Goal: Use online tool/utility: Utilize a website feature to perform a specific function

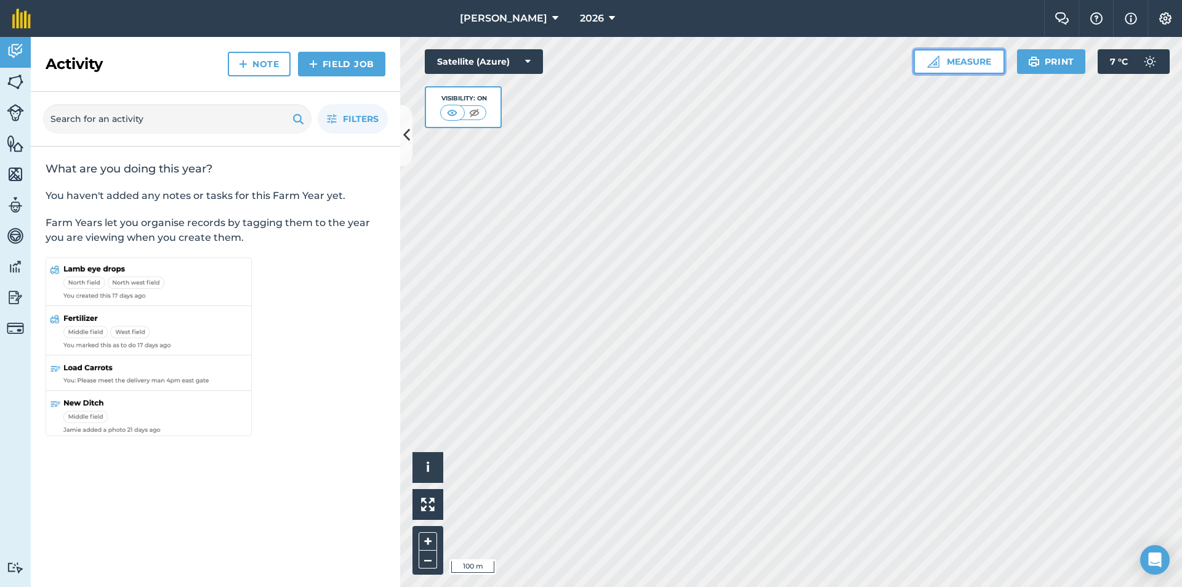
click at [944, 60] on button "Measure" at bounding box center [958, 61] width 91 height 25
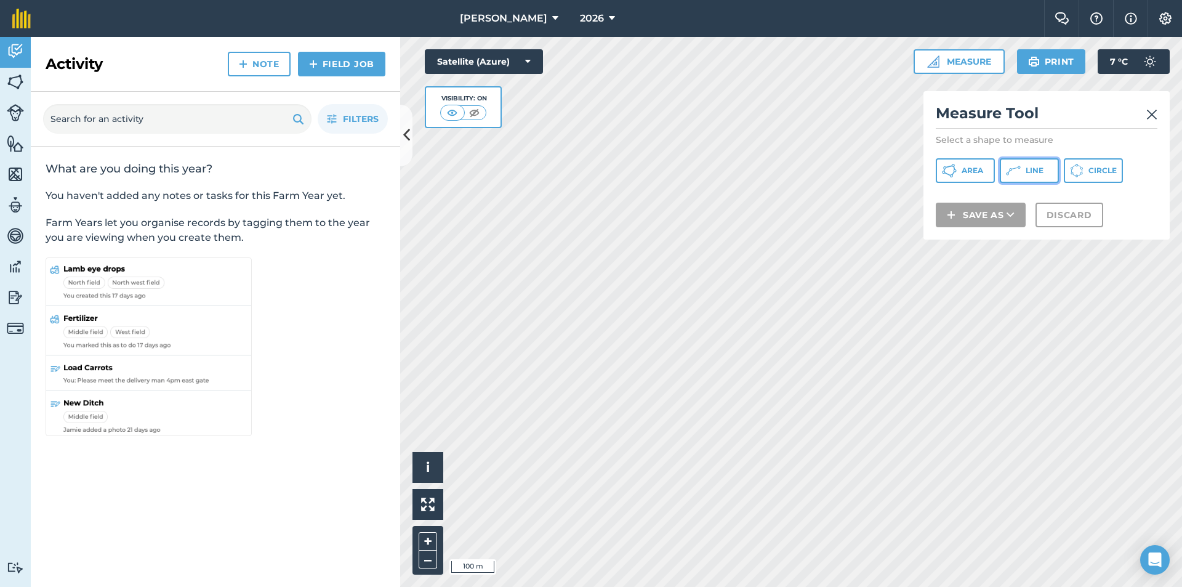
click at [1040, 172] on span "Line" at bounding box center [1034, 171] width 18 height 10
click at [1145, 108] on h2 "Measure Tool" at bounding box center [1047, 115] width 222 height 25
click at [1157, 111] on div "Measure Tool Select a shape to measure Area Line Circle Save as Discard" at bounding box center [1046, 165] width 246 height 148
click at [1151, 114] on img at bounding box center [1151, 114] width 11 height 15
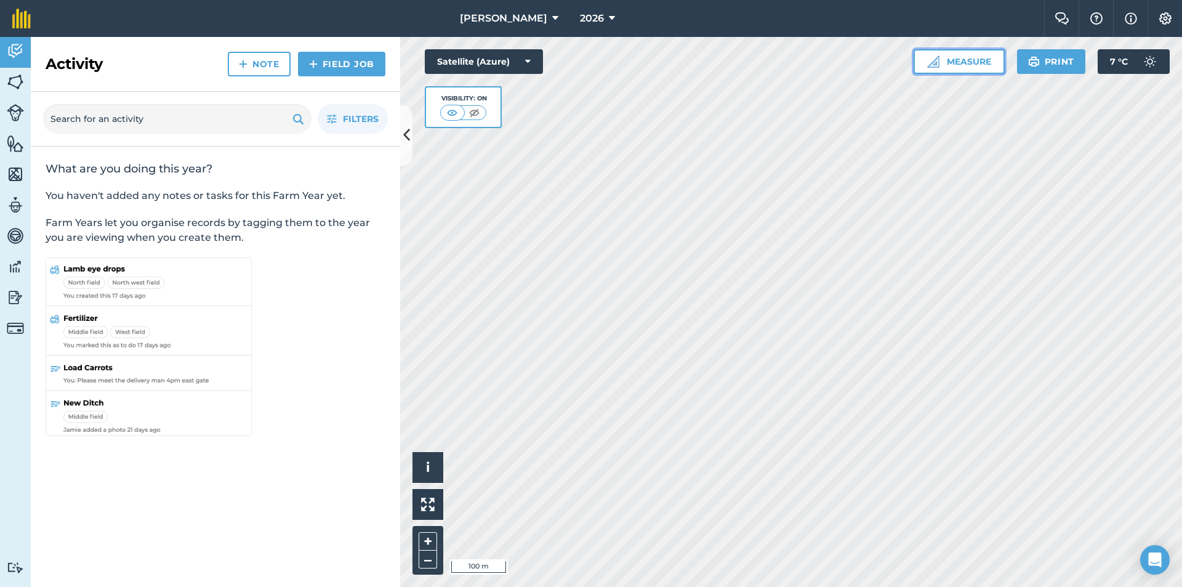
click at [956, 66] on button "Measure" at bounding box center [958, 61] width 91 height 25
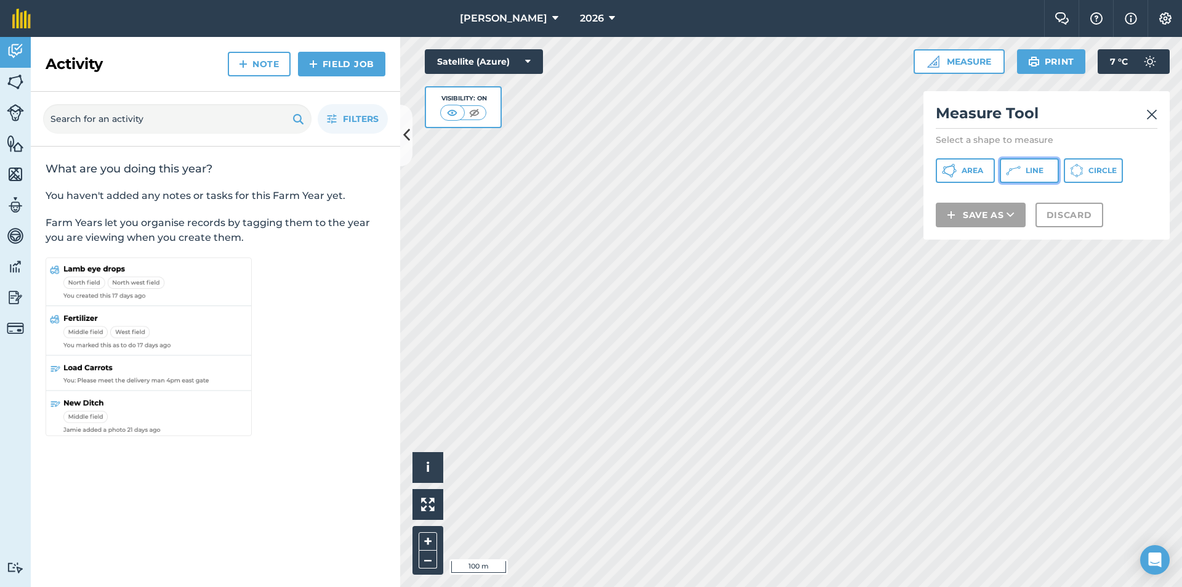
click at [1016, 169] on icon at bounding box center [1013, 170] width 15 height 15
click at [1145, 111] on h2 "Measure Tool" at bounding box center [1047, 115] width 222 height 25
click at [1155, 118] on img at bounding box center [1151, 114] width 11 height 15
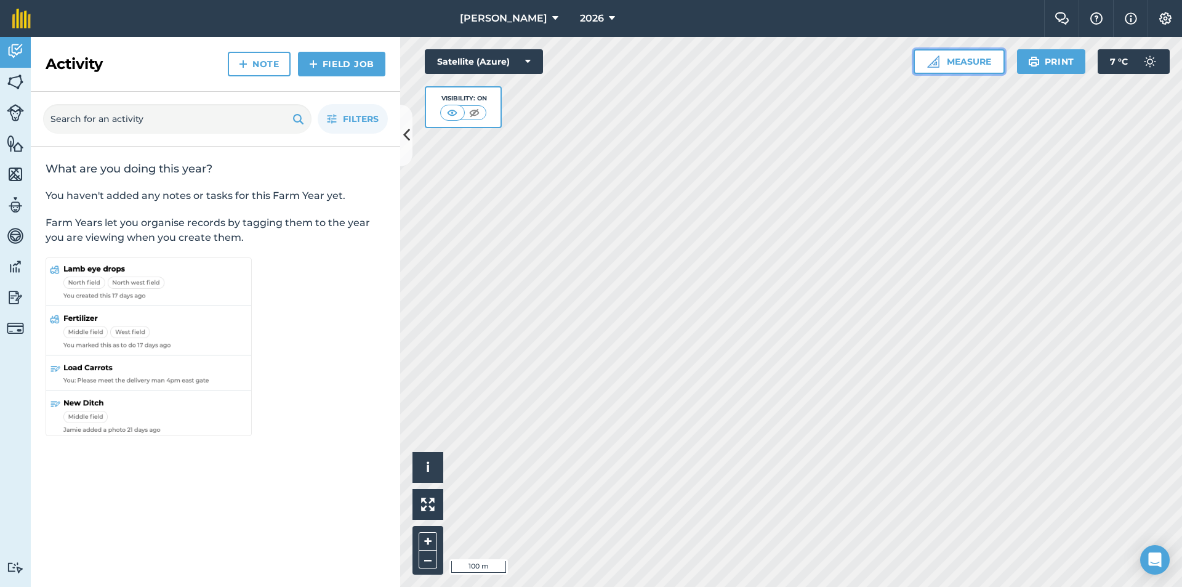
click at [948, 58] on button "Measure" at bounding box center [958, 61] width 91 height 25
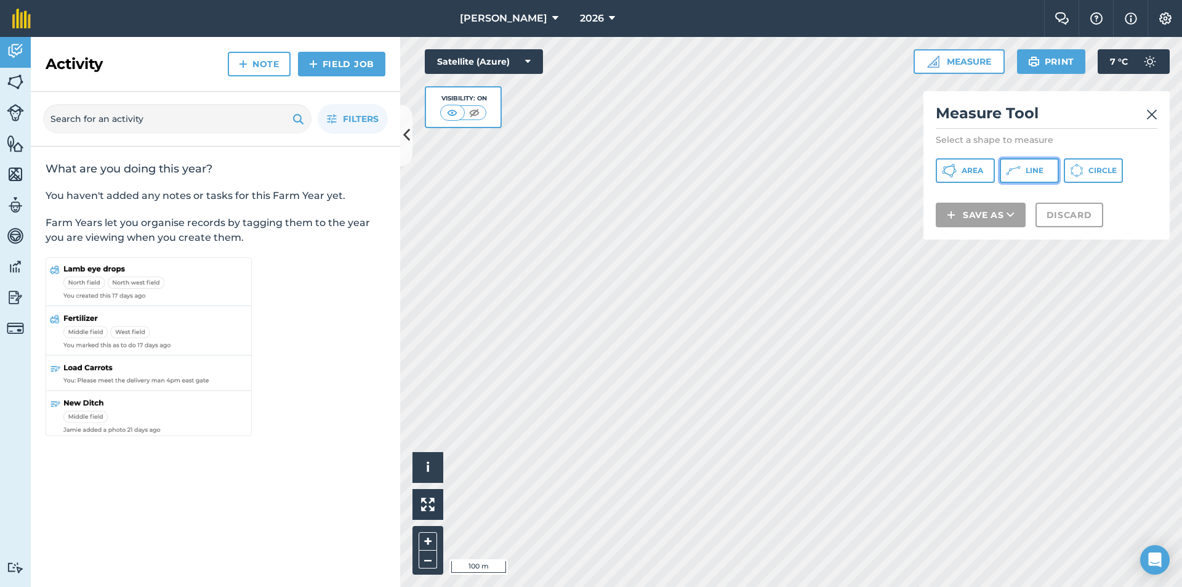
click at [1015, 176] on icon at bounding box center [1013, 170] width 15 height 15
click at [1151, 111] on img at bounding box center [1151, 114] width 11 height 15
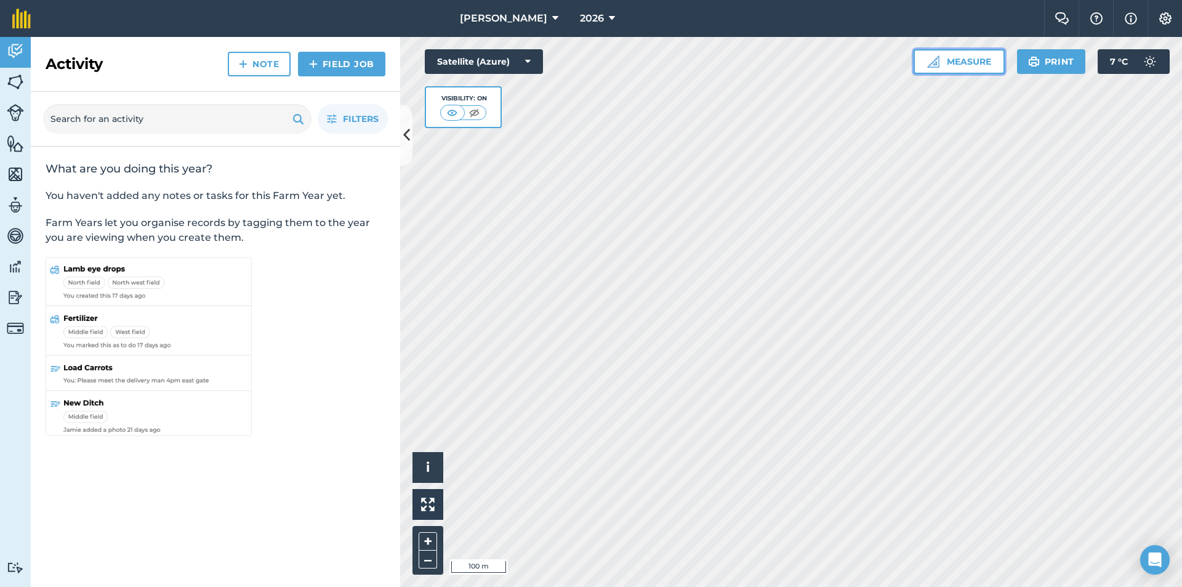
click at [954, 50] on button "Measure" at bounding box center [958, 61] width 91 height 25
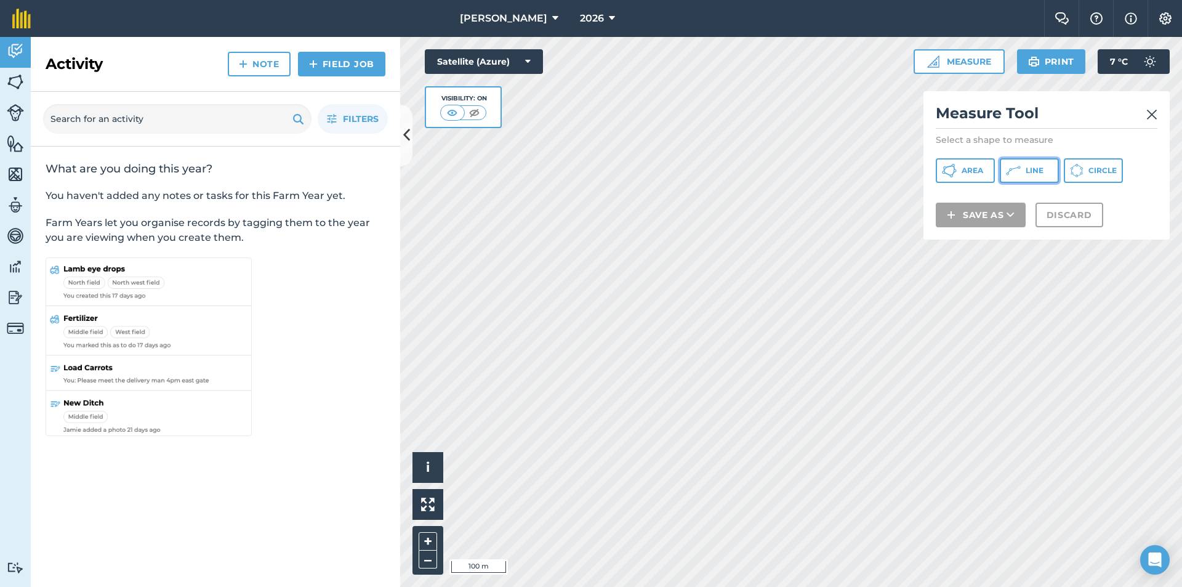
click at [1019, 164] on icon at bounding box center [1013, 170] width 15 height 15
click at [1151, 113] on img at bounding box center [1151, 114] width 11 height 15
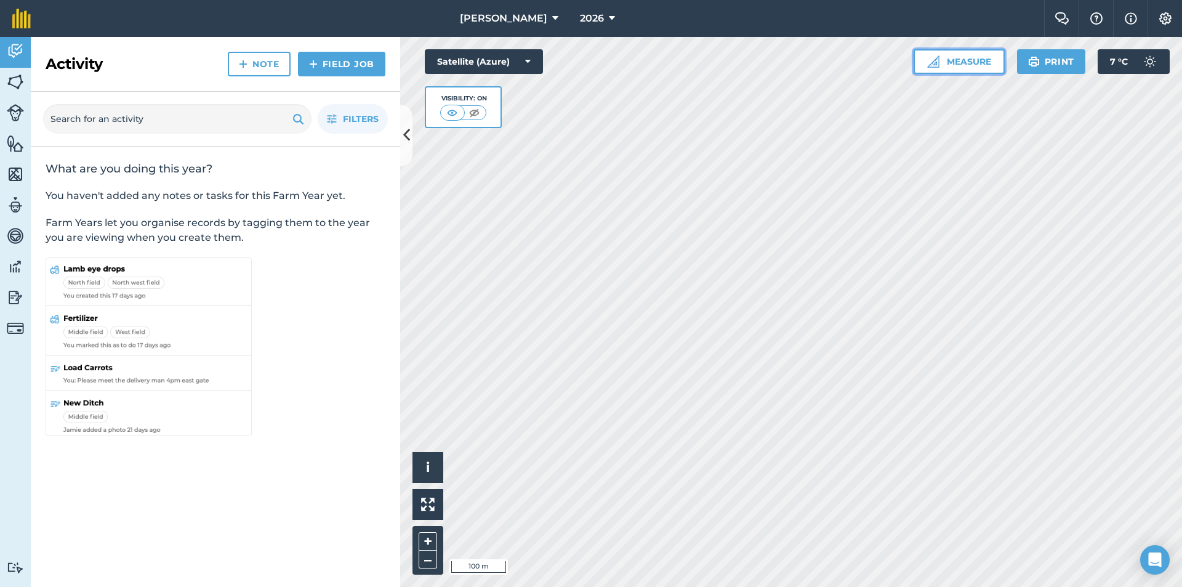
click at [968, 60] on button "Measure" at bounding box center [958, 61] width 91 height 25
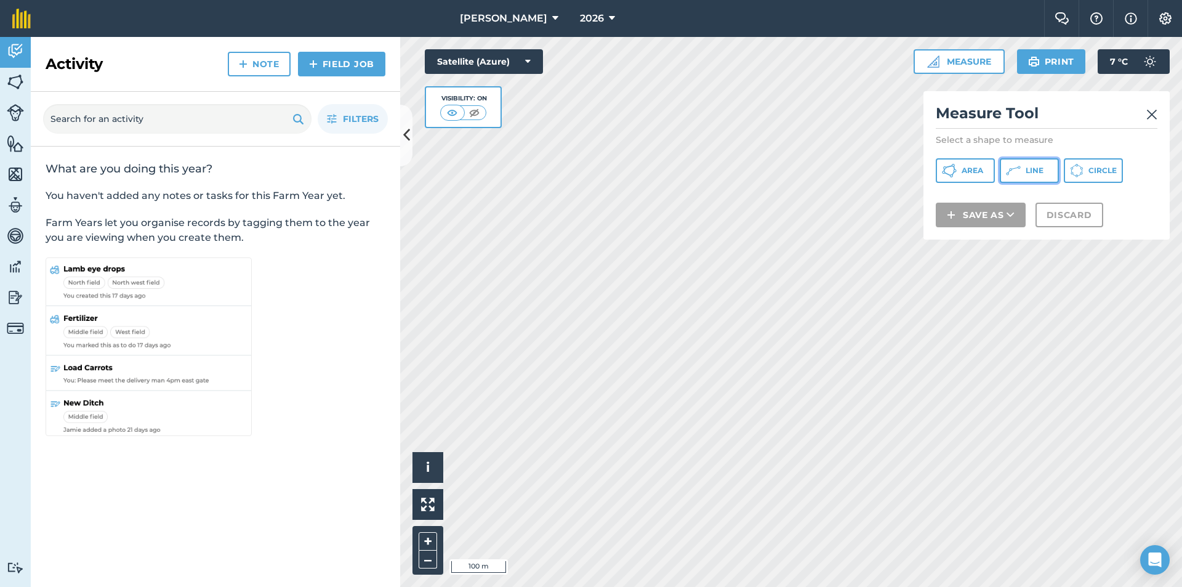
click at [1033, 171] on span "Line" at bounding box center [1034, 171] width 18 height 10
click at [1161, 113] on div "Measure Tool Select a shape to measure Area Line Circle Save as Discard" at bounding box center [1046, 165] width 246 height 148
click at [1145, 113] on h2 "Measure Tool" at bounding box center [1047, 115] width 222 height 25
click at [1152, 113] on img at bounding box center [1151, 114] width 11 height 15
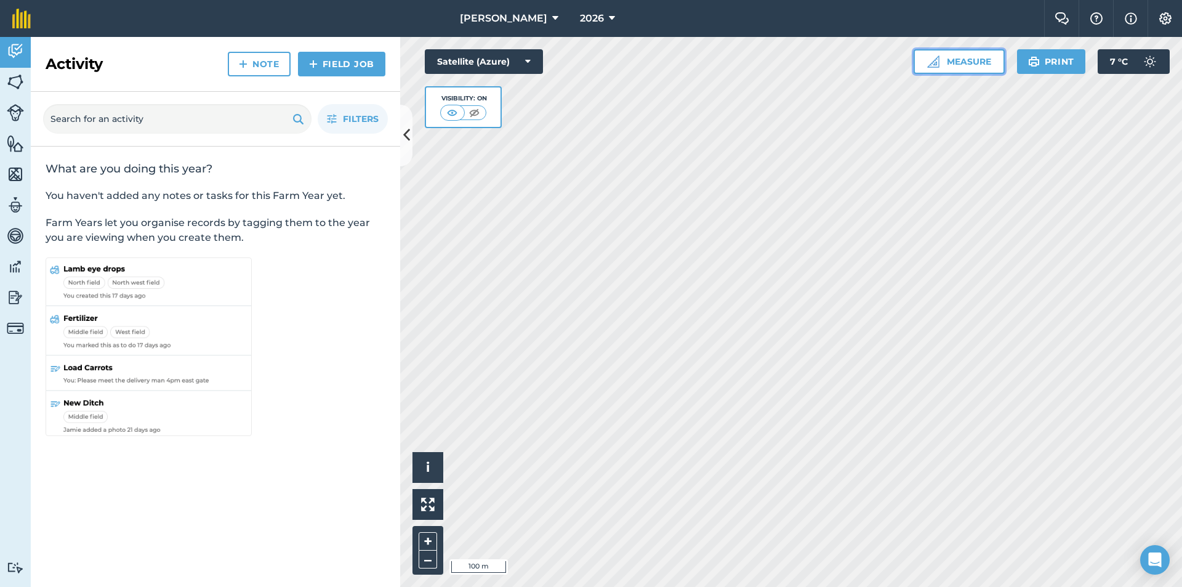
click at [982, 62] on button "Measure" at bounding box center [958, 61] width 91 height 25
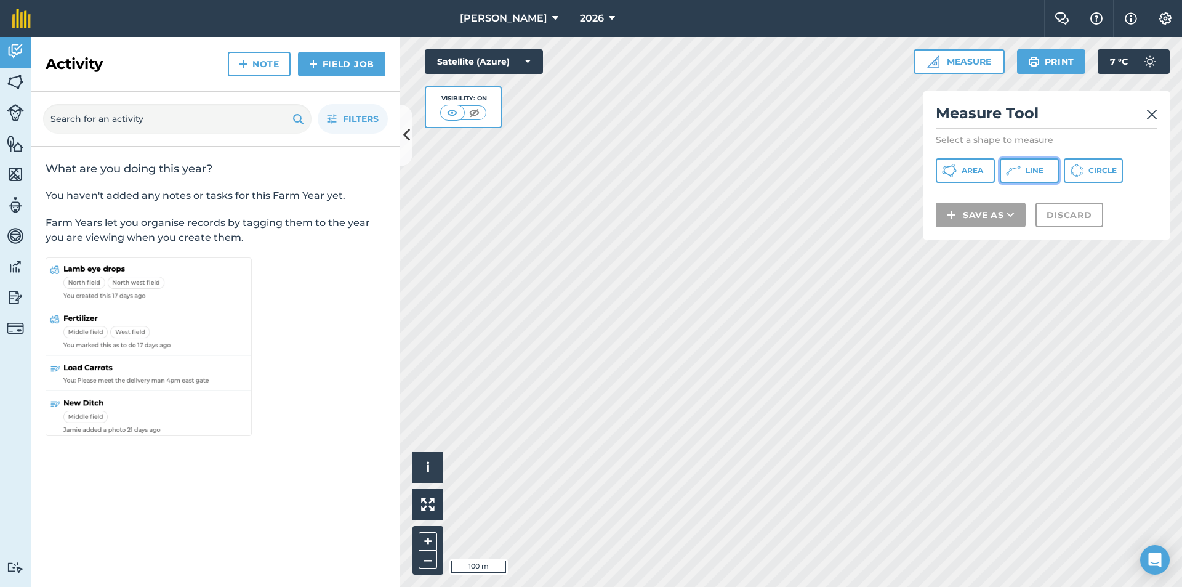
click at [1022, 169] on button "Line" at bounding box center [1029, 170] width 59 height 25
click at [1028, 170] on span "Line" at bounding box center [1034, 171] width 18 height 10
click at [979, 166] on span "Area" at bounding box center [972, 171] width 22 height 10
click at [1020, 167] on icon at bounding box center [1018, 167] width 2 height 2
click at [973, 170] on span "Area" at bounding box center [972, 171] width 22 height 10
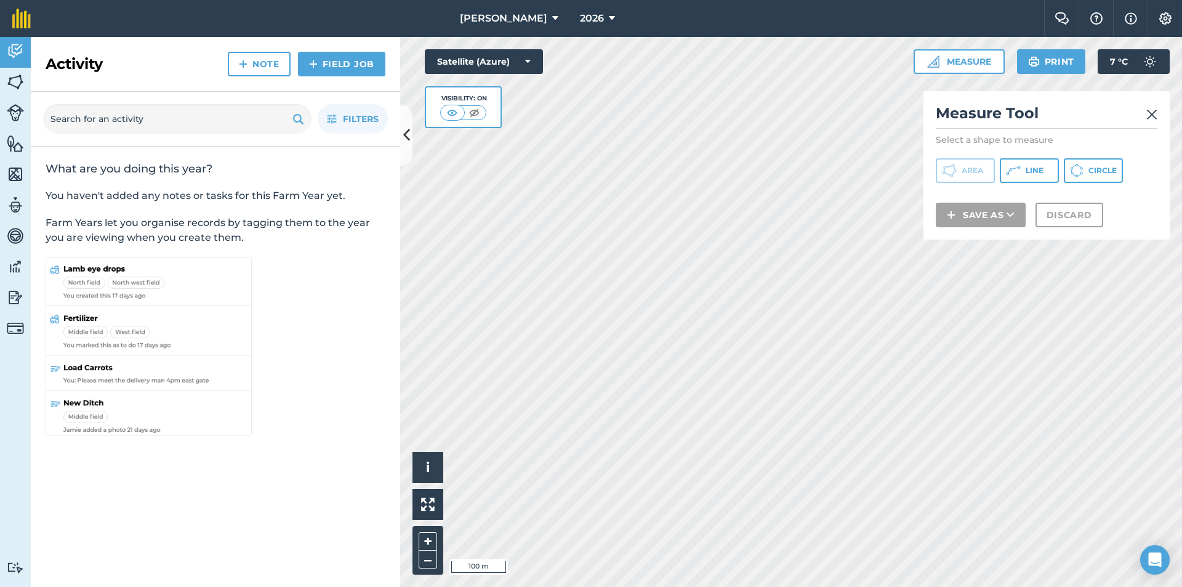
click at [1149, 113] on img at bounding box center [1151, 114] width 11 height 15
